Goal: Task Accomplishment & Management: Use online tool/utility

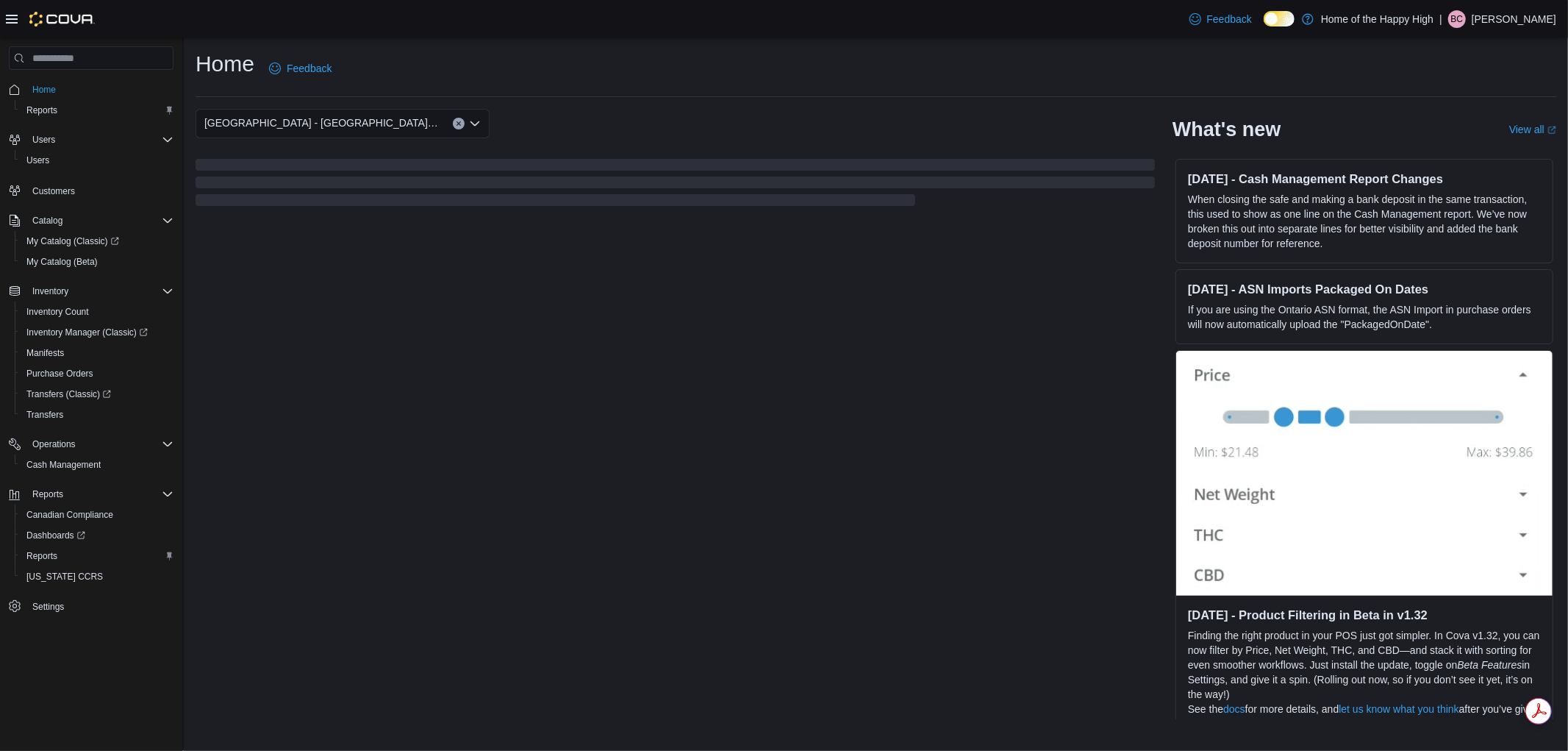
click at [15, 23] on icon at bounding box center [12, 19] width 12 height 12
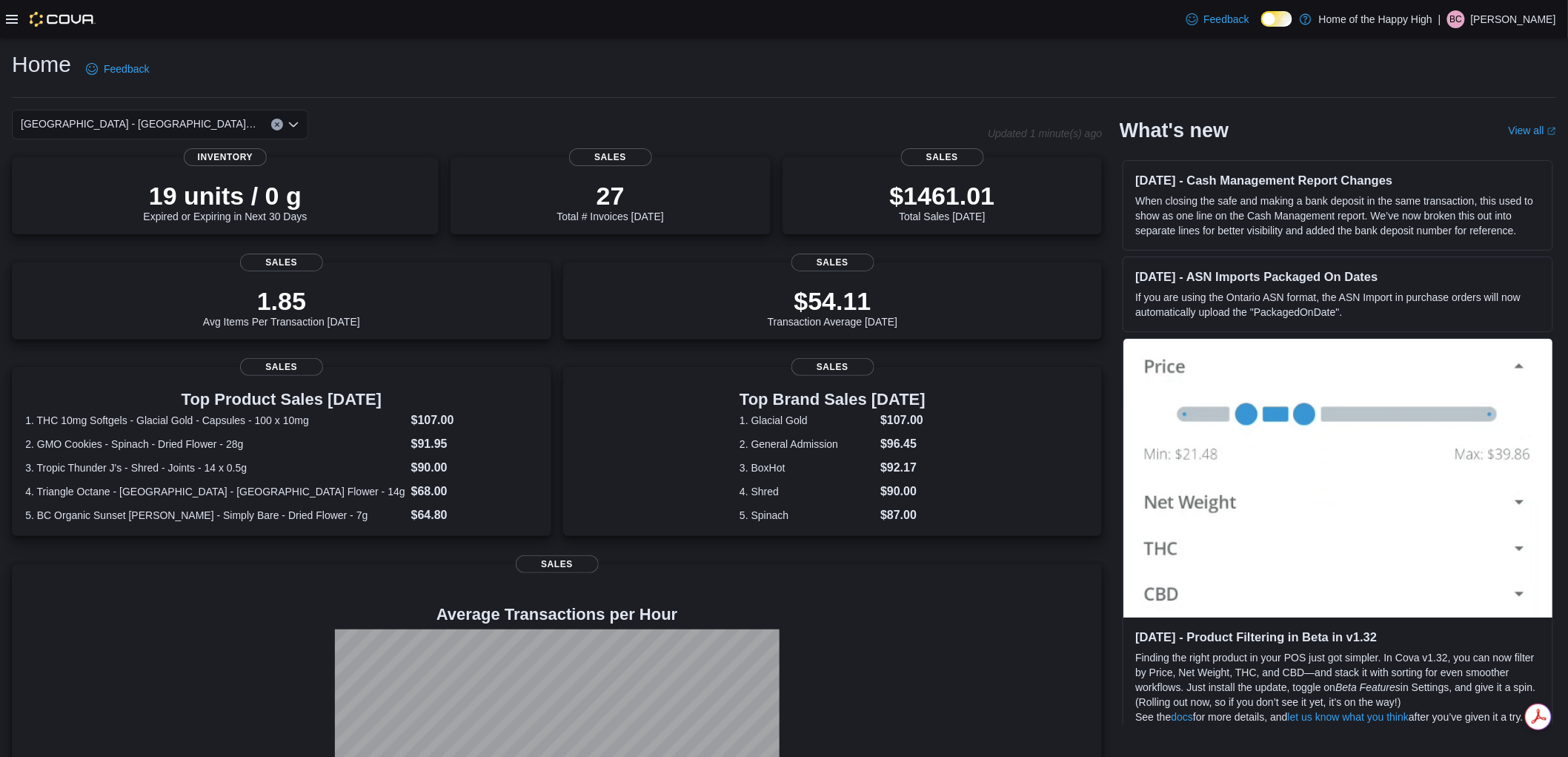
click at [15, 24] on icon at bounding box center [12, 19] width 12 height 12
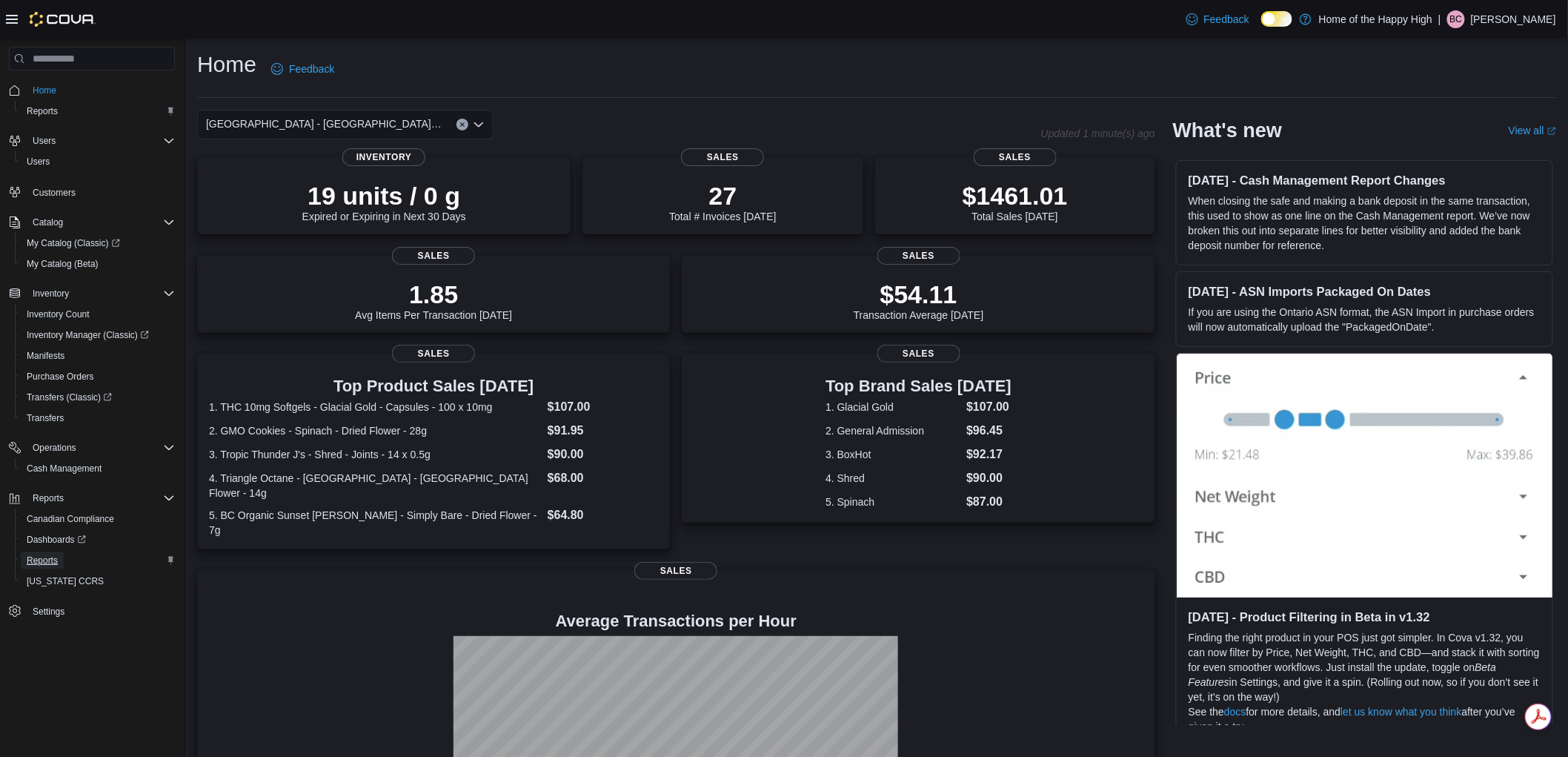
click at [46, 555] on span "Reports" at bounding box center [42, 561] width 31 height 12
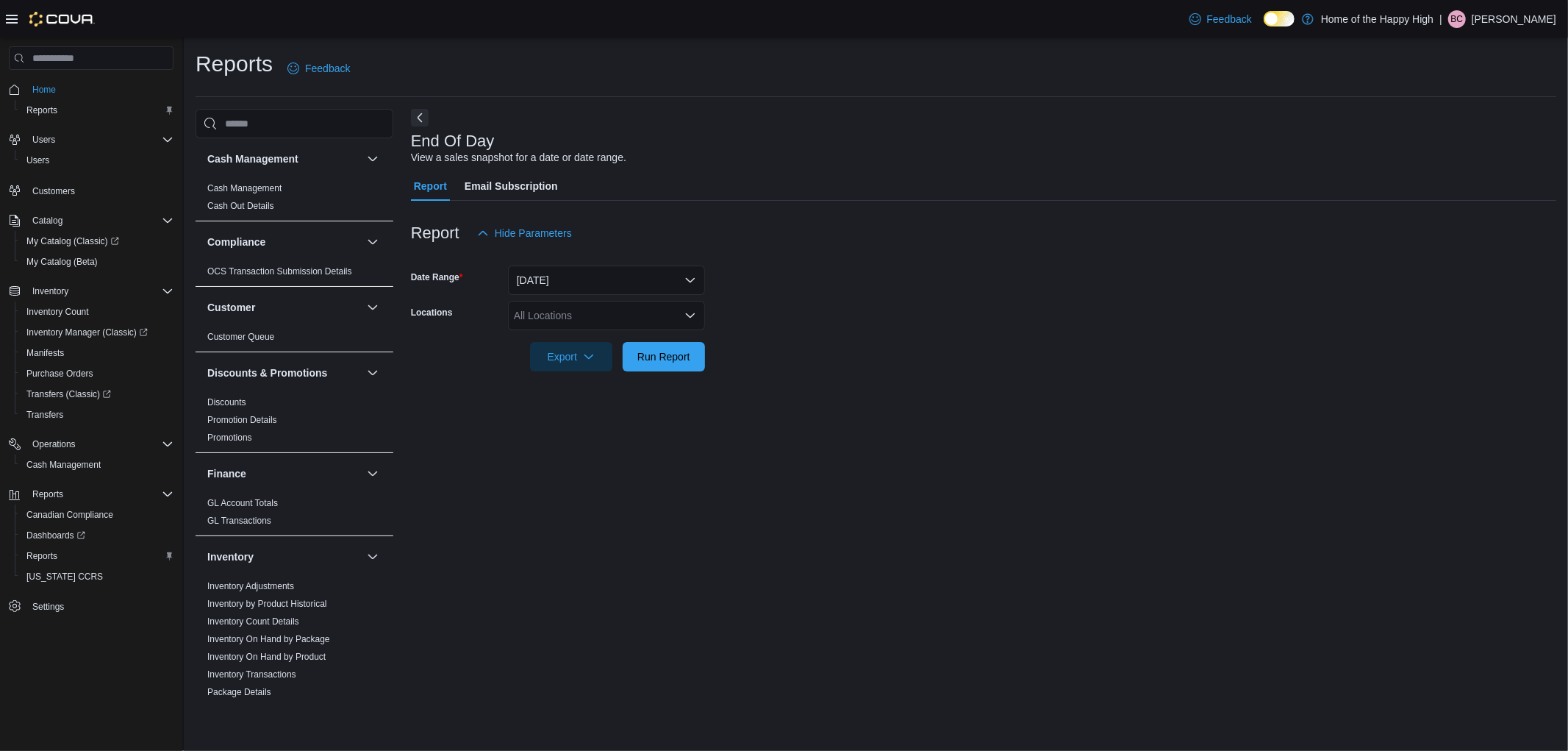
click at [596, 298] on form "Date Range Today Locations All Locations Export Run Report" at bounding box center [983, 309] width 1145 height 123
click at [585, 310] on div "All Locations" at bounding box center [606, 315] width 197 height 30
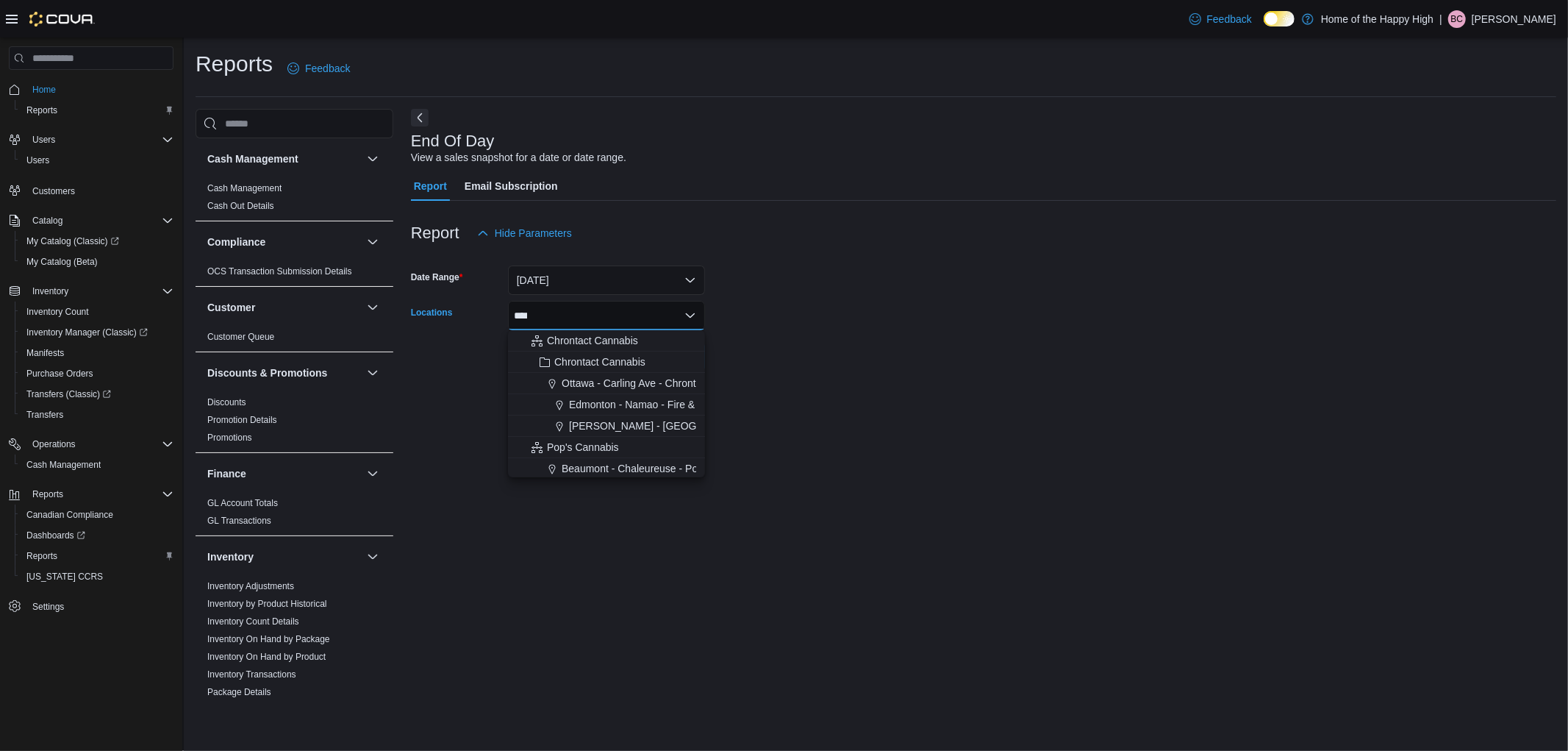
type input "*****"
click at [814, 363] on form "Date Range Today Locations Edmonton - Namao - Fire & Flower Combo box. Selected…" at bounding box center [983, 309] width 1145 height 123
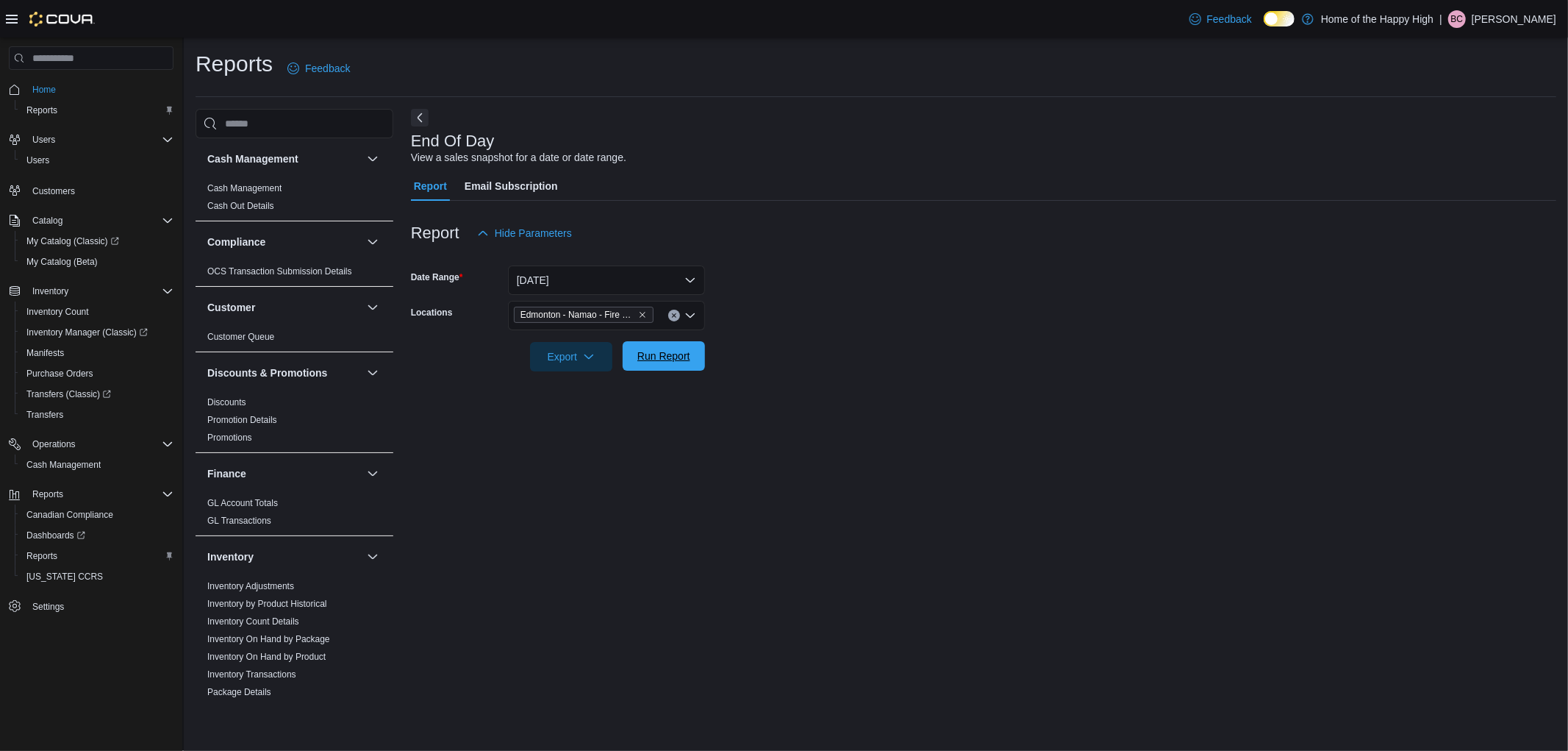
click at [644, 354] on span "Run Report" at bounding box center [664, 355] width 53 height 14
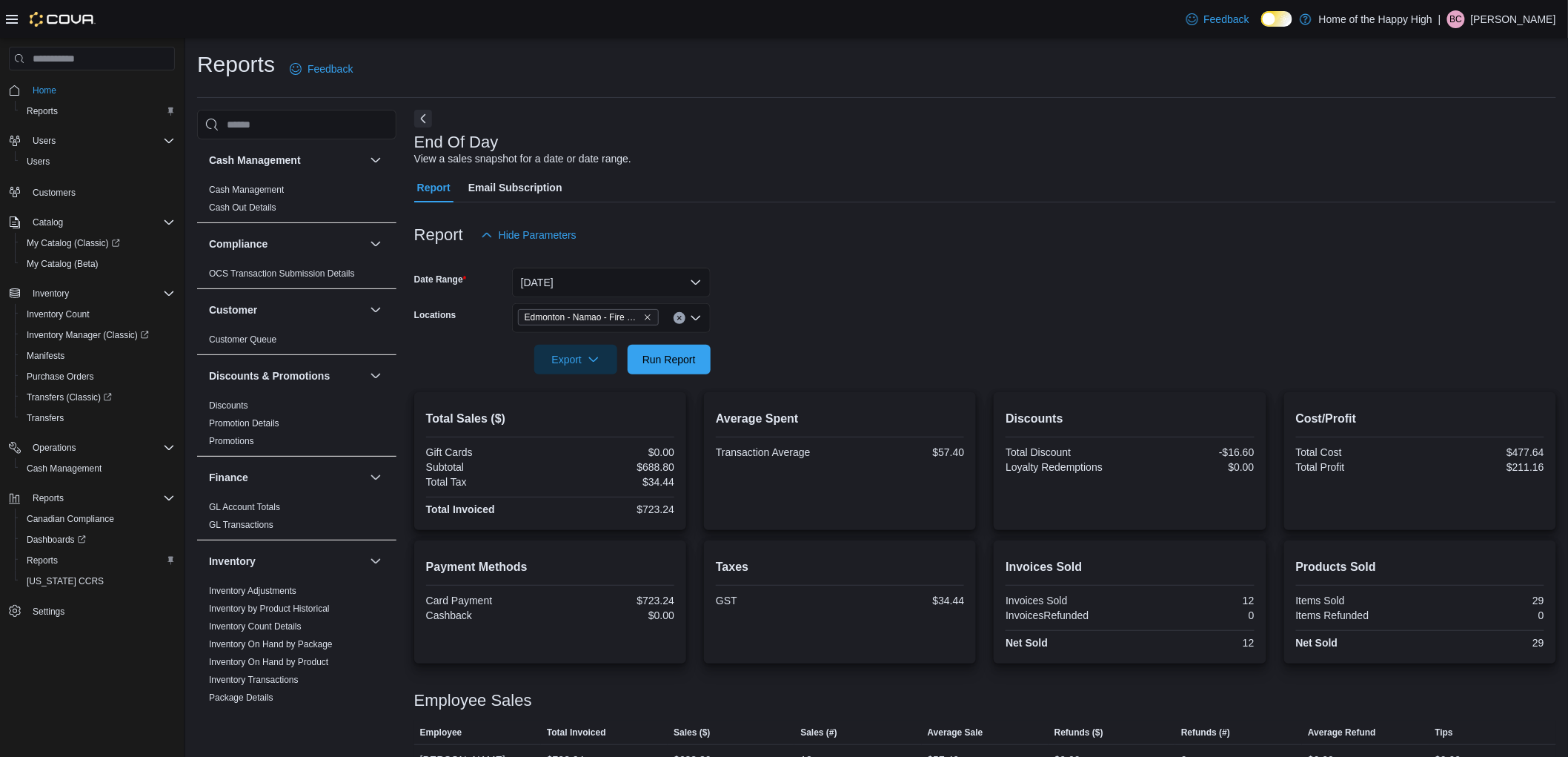
click at [971, 331] on form "Date Range Today Locations Edmonton - Namao - Fire & Flower Export Run Report" at bounding box center [985, 311] width 1142 height 124
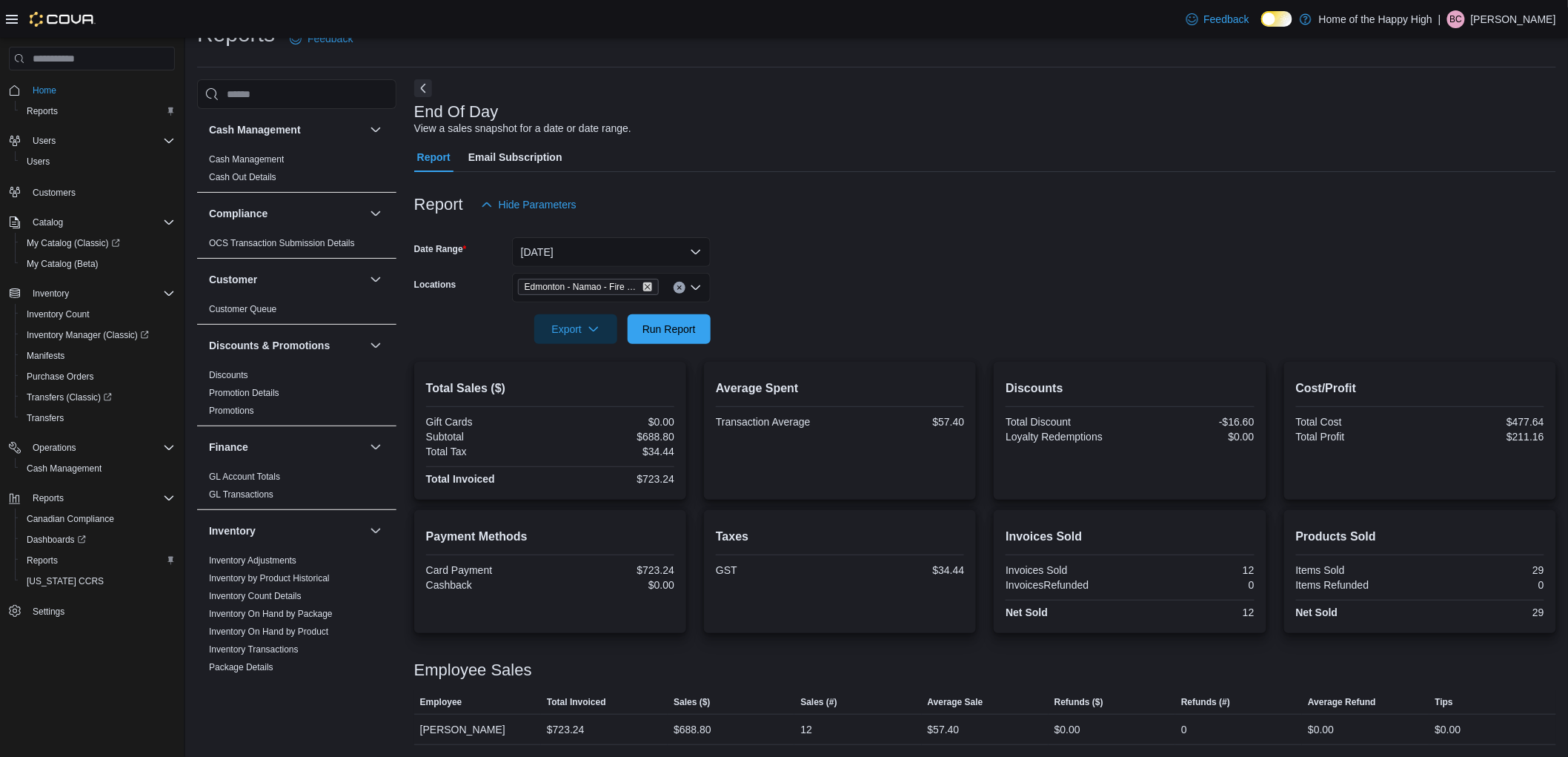
click at [646, 282] on icon "Remove Edmonton - Namao - Fire & Flower from selection in this group" at bounding box center [648, 287] width 9 height 9
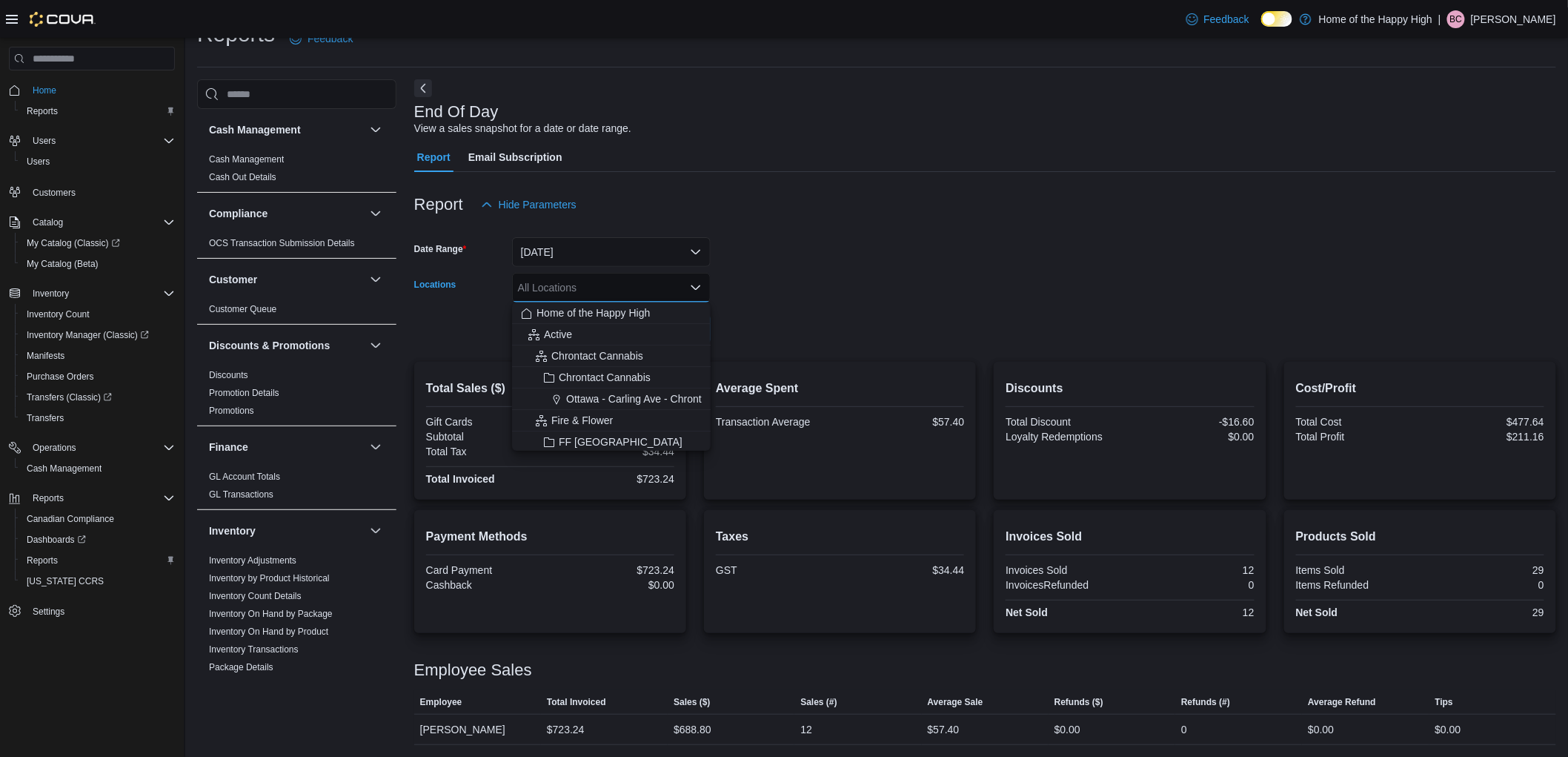
click at [639, 287] on div "All Locations Combo box. Selected. Combo box input. All Locations. Type some te…" at bounding box center [611, 287] width 198 height 30
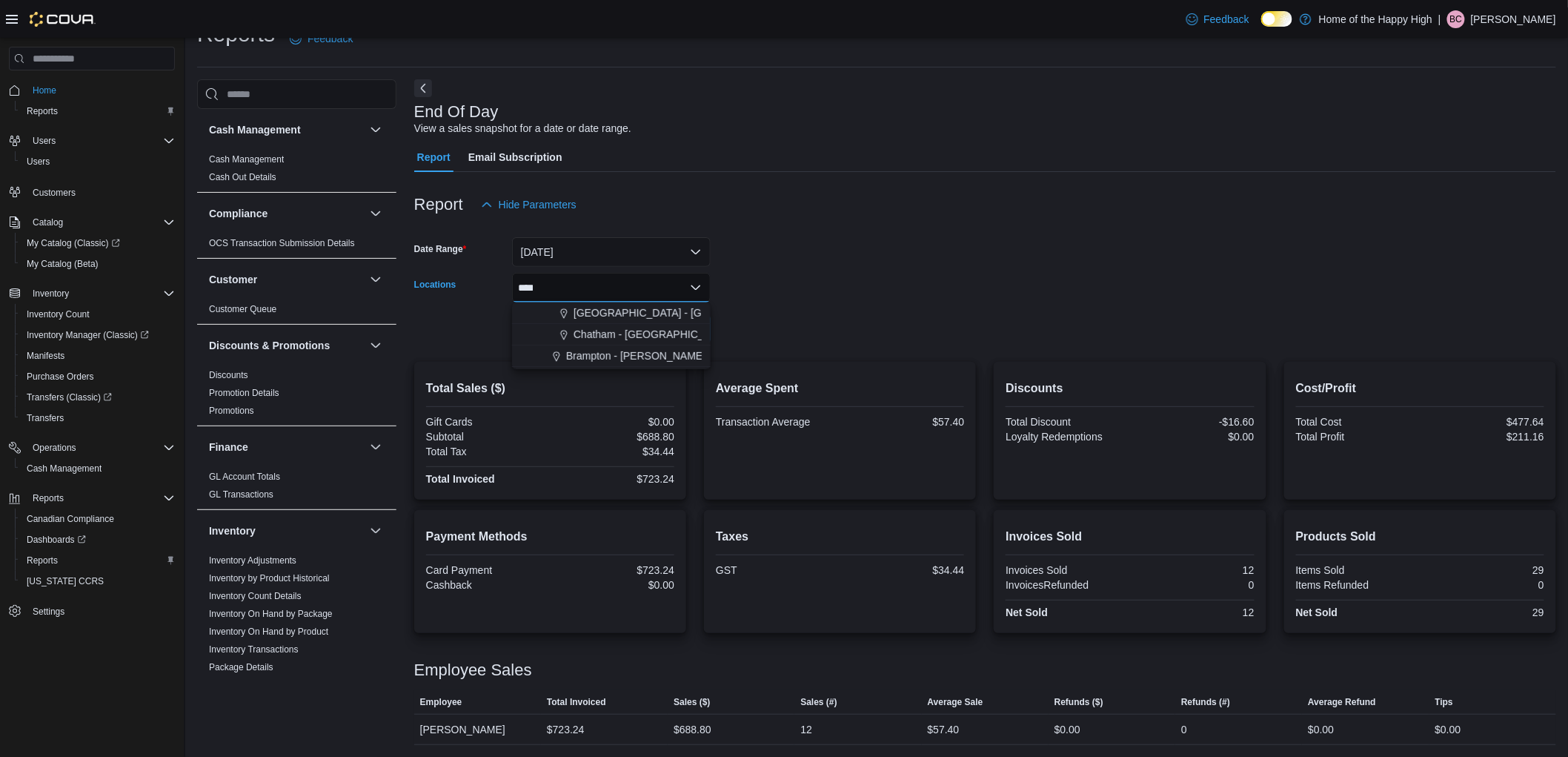
type input "*****"
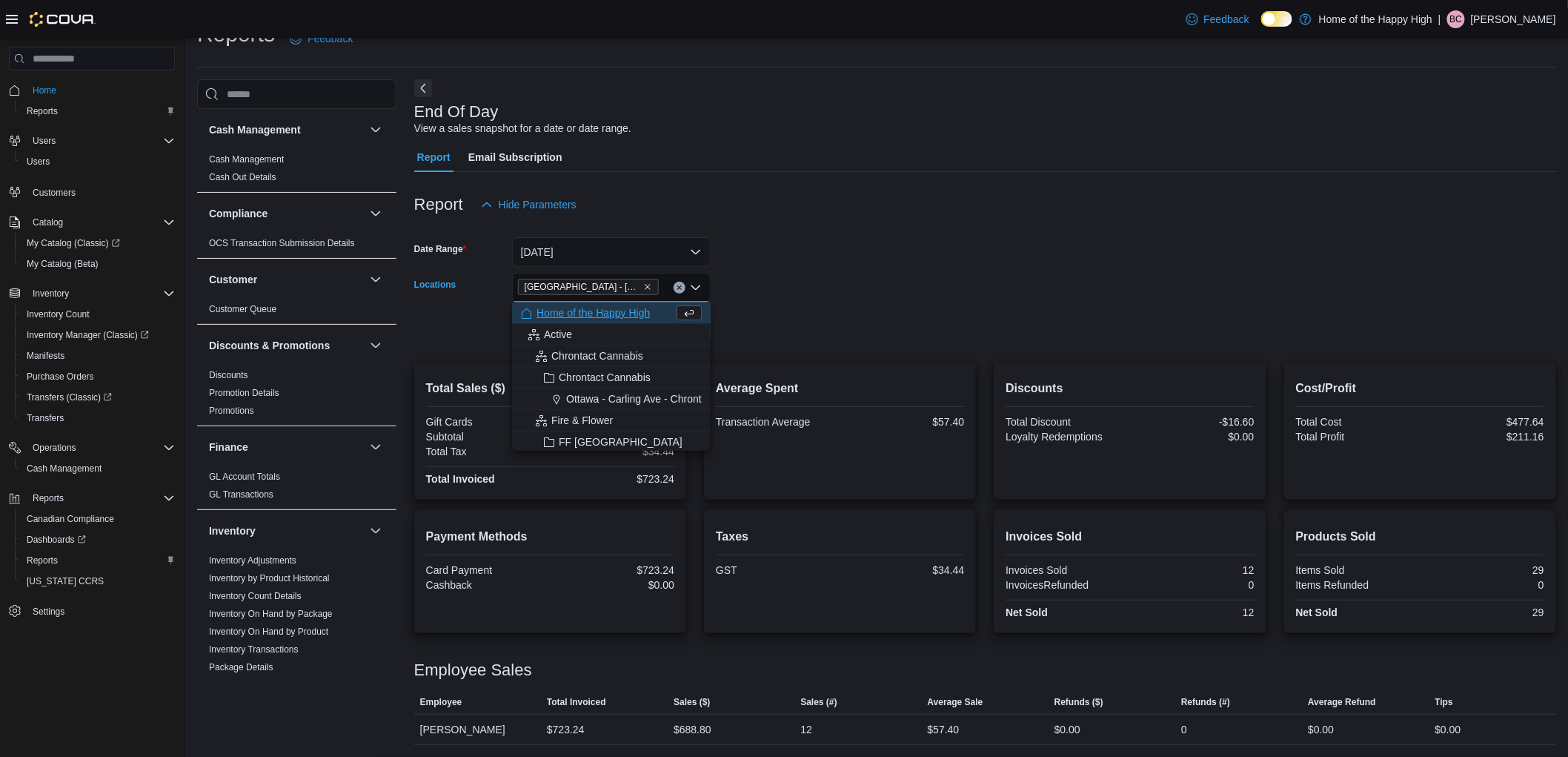
click at [899, 279] on form "Date Range Today Locations Edmonton - Clareview - Fire & Flower Combo box. Sele…" at bounding box center [985, 282] width 1142 height 124
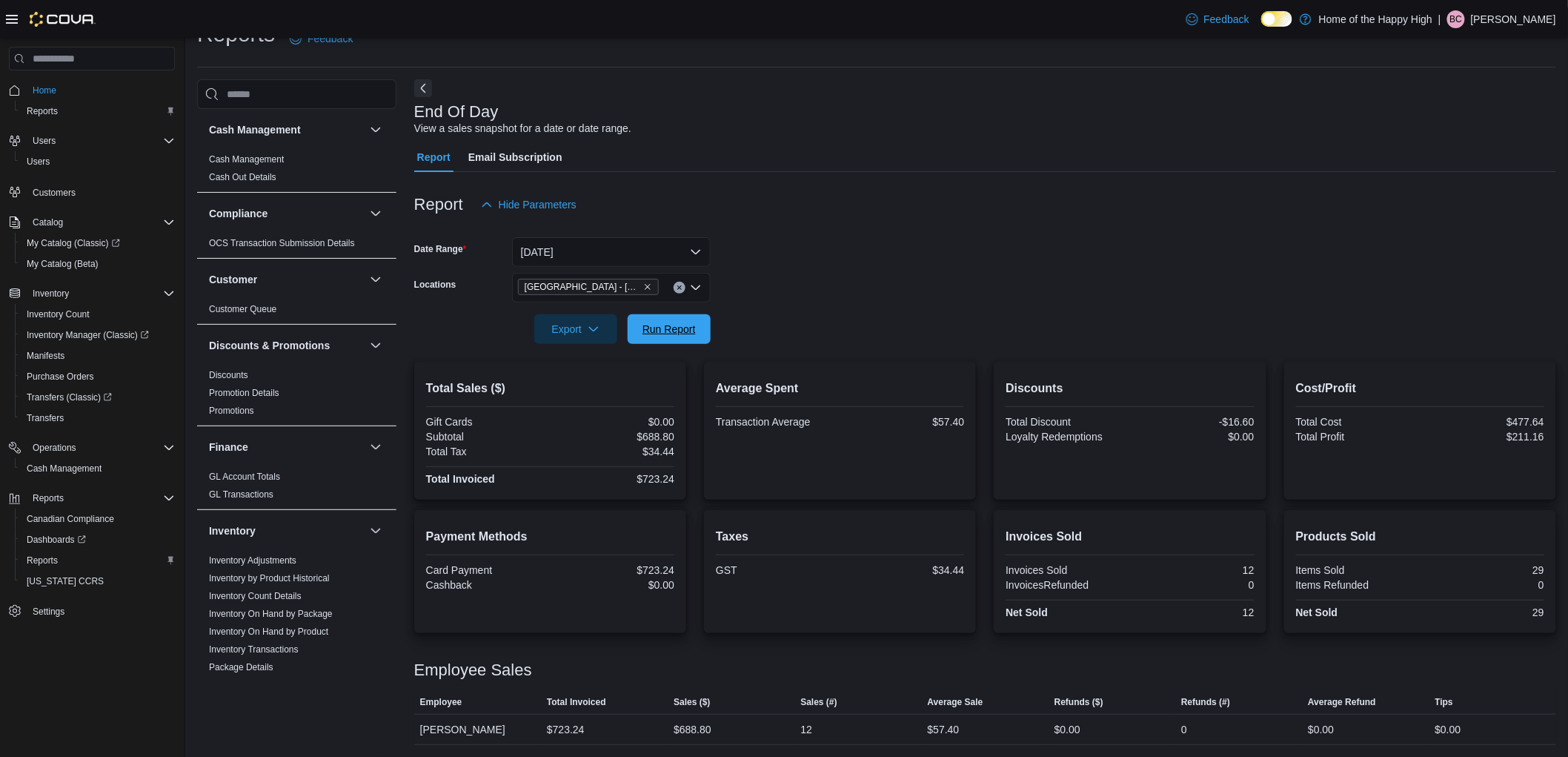
drag, startPoint x: 654, startPoint y: 323, endPoint x: 794, endPoint y: 331, distance: 140.2
click at [654, 323] on span "Run Report" at bounding box center [669, 329] width 53 height 14
click at [964, 305] on div at bounding box center [985, 308] width 1142 height 12
